Goal: Navigation & Orientation: Find specific page/section

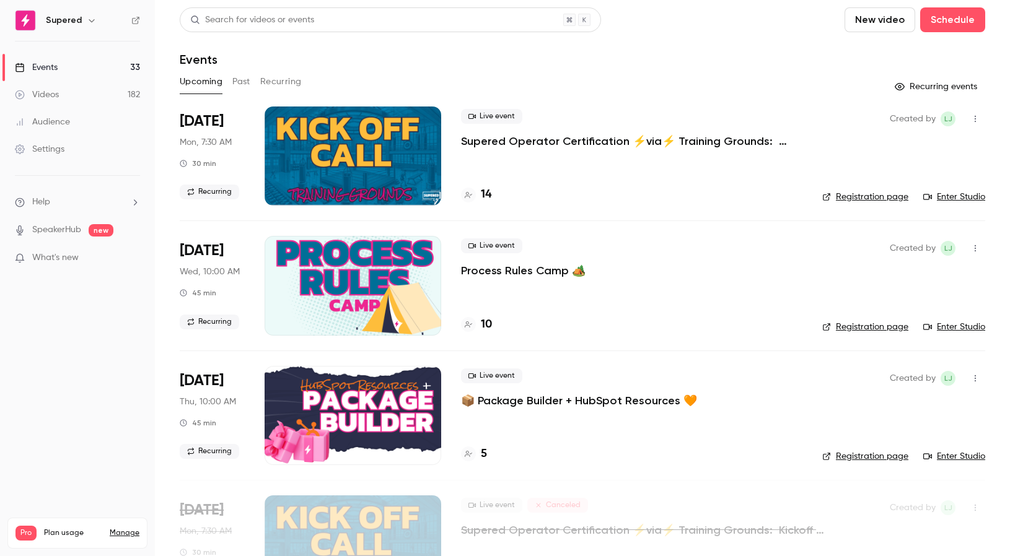
click at [55, 94] on div "Videos" at bounding box center [37, 95] width 44 height 12
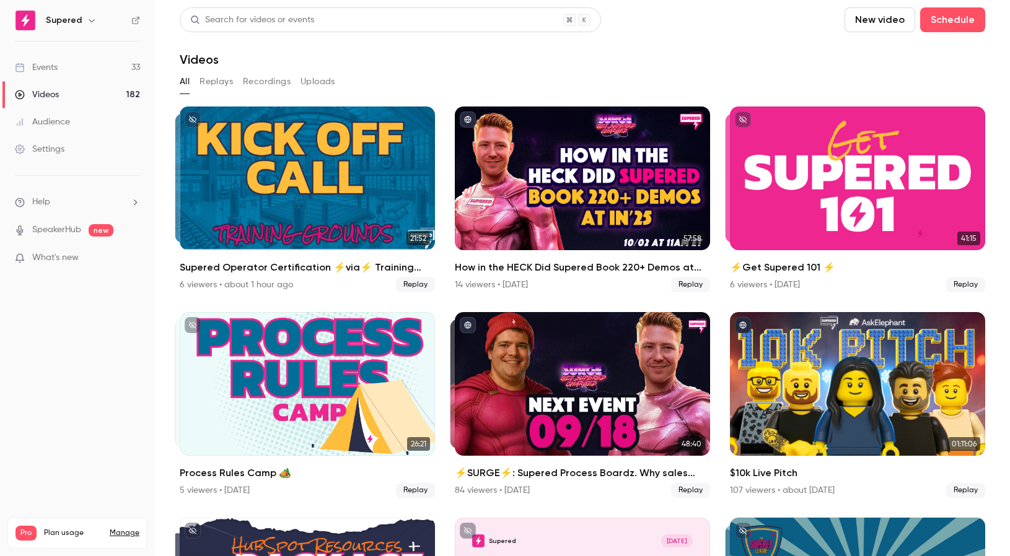
click at [53, 62] on div "Events" at bounding box center [36, 67] width 43 height 12
